Goal: Information Seeking & Learning: Learn about a topic

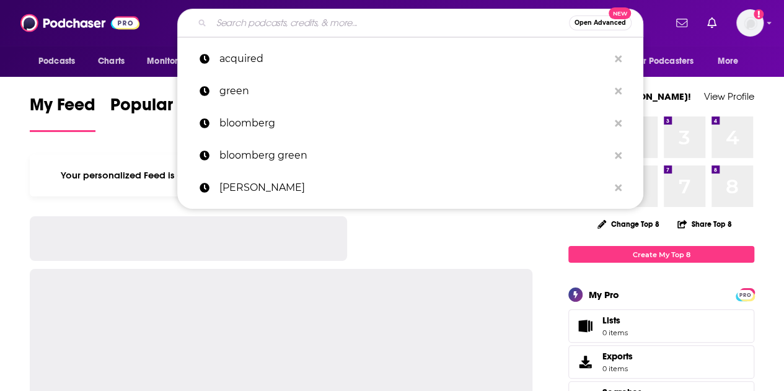
click at [330, 25] on input "Search podcasts, credits, & more..." at bounding box center [390, 23] width 358 height 20
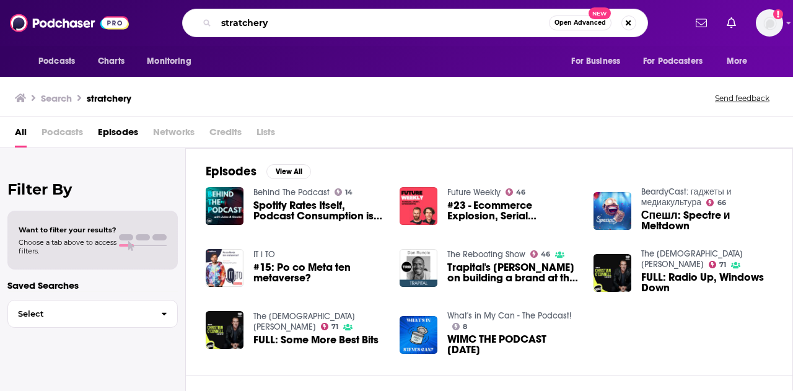
click at [314, 18] on input "stratchery" at bounding box center [382, 23] width 333 height 20
type input "sharp tech"
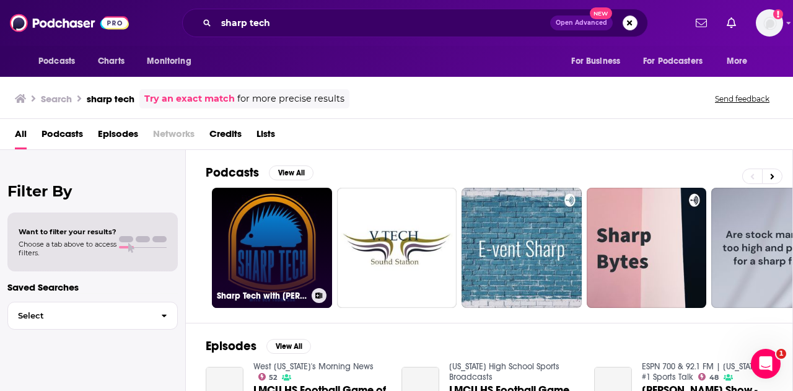
click at [286, 250] on link "Sharp Tech with [PERSON_NAME]" at bounding box center [272, 248] width 120 height 120
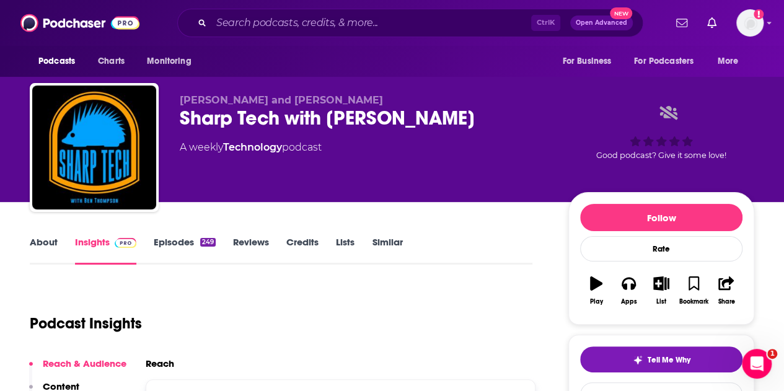
click at [86, 239] on link "Insights" at bounding box center [105, 250] width 61 height 29
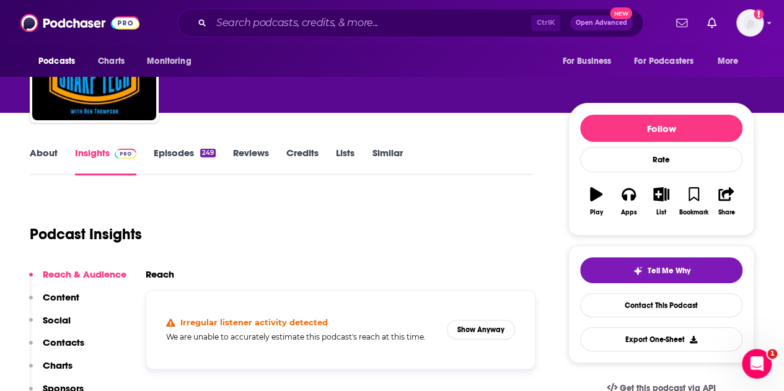
scroll to position [90, 0]
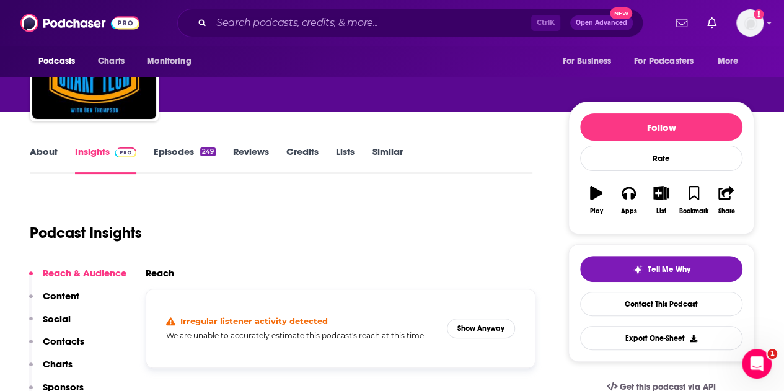
click at [42, 152] on link "About" at bounding box center [44, 160] width 28 height 29
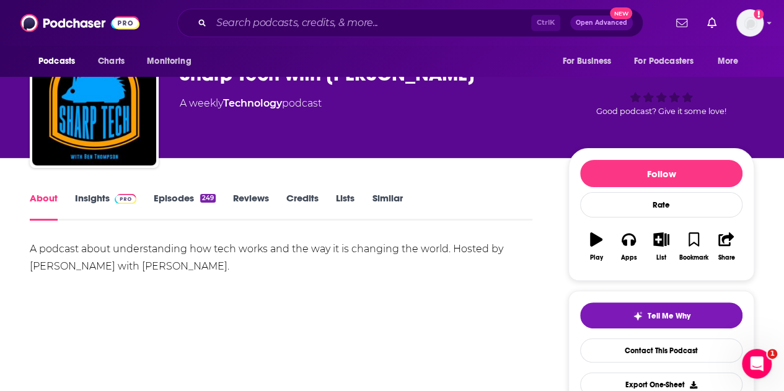
scroll to position [47, 0]
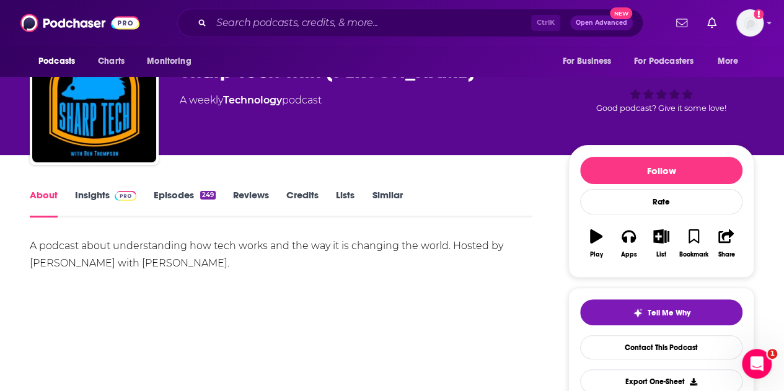
click at [100, 195] on link "Insights" at bounding box center [105, 203] width 61 height 29
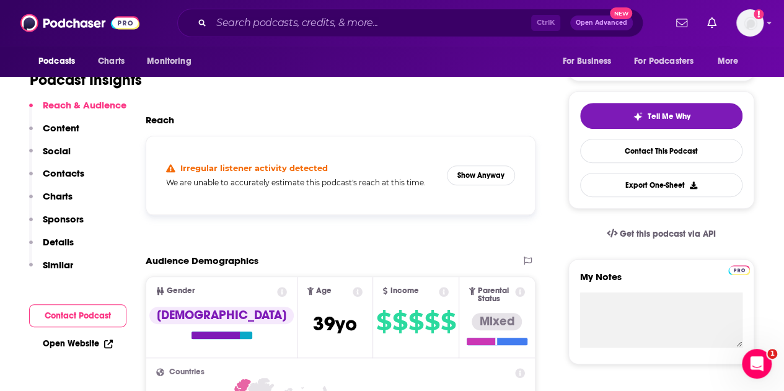
click at [57, 195] on p "Charts" at bounding box center [58, 196] width 30 height 12
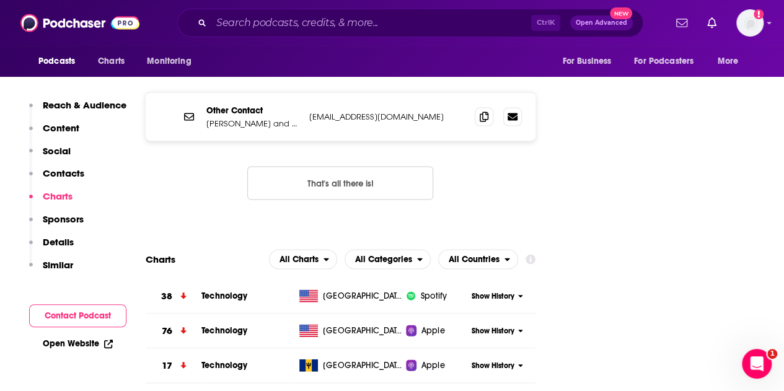
click at [68, 177] on p "Contacts" at bounding box center [64, 173] width 42 height 12
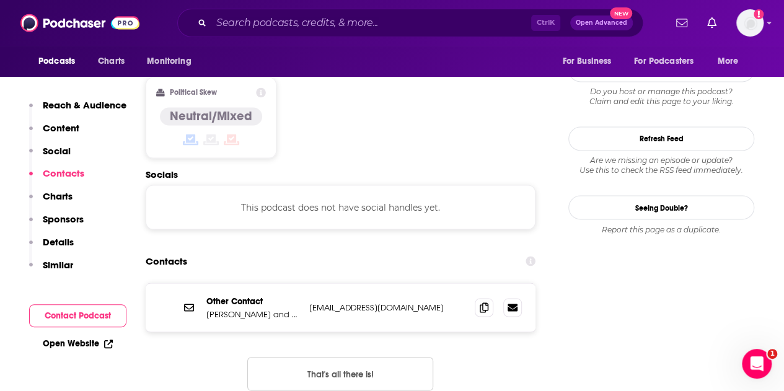
click at [66, 135] on button "Content" at bounding box center [54, 133] width 50 height 23
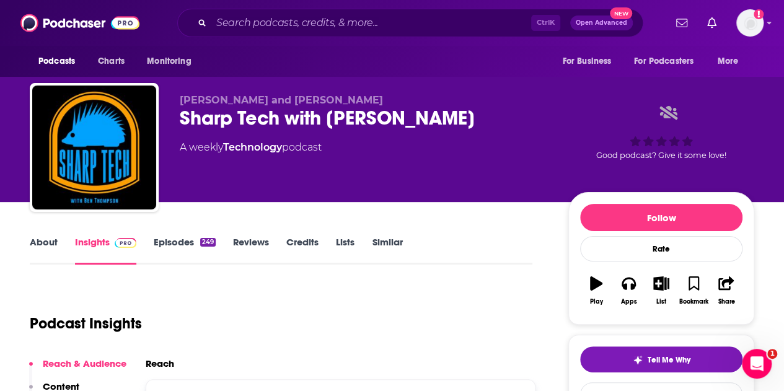
click at [179, 234] on div "About Insights Episodes 249 Reviews Credits Lists Similar" at bounding box center [281, 249] width 503 height 30
click at [178, 239] on link "Episodes 249" at bounding box center [185, 250] width 62 height 29
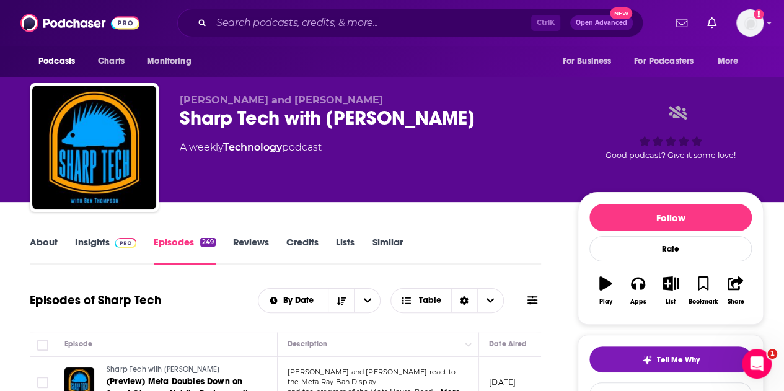
click at [98, 237] on link "Insights" at bounding box center [105, 250] width 61 height 29
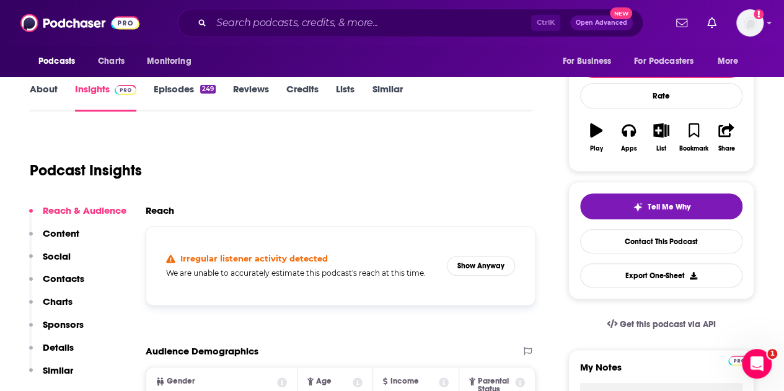
scroll to position [156, 0]
